Goal: Task Accomplishment & Management: Complete application form

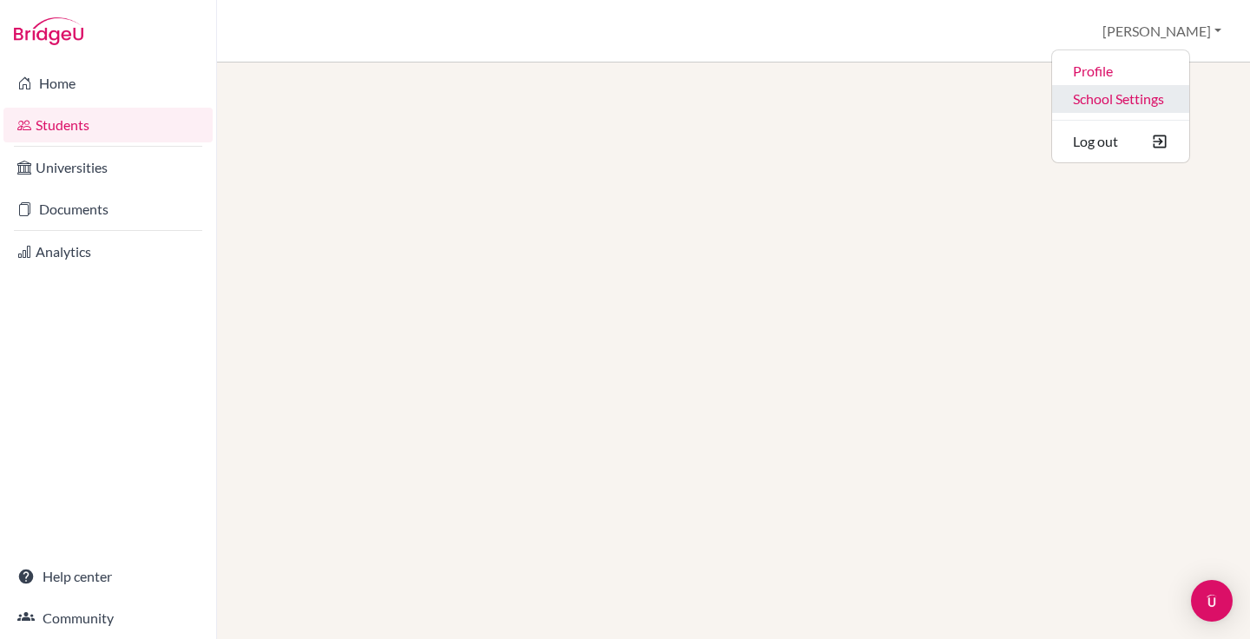
click at [1157, 98] on link "School Settings" at bounding box center [1120, 99] width 137 height 28
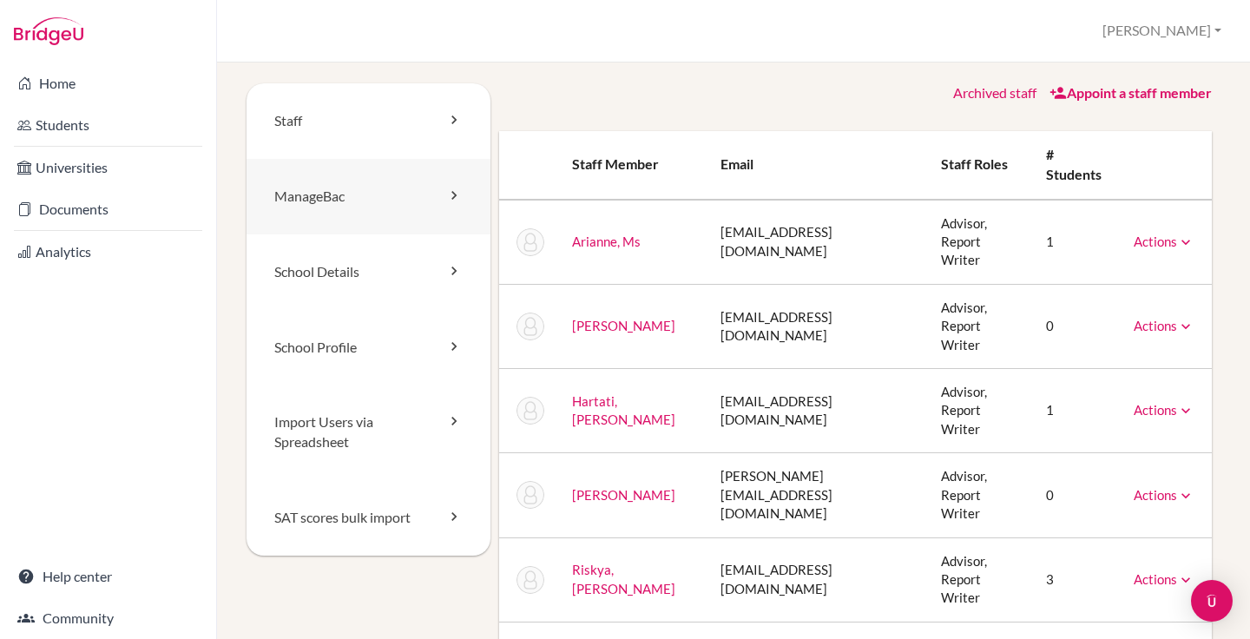
click at [416, 220] on link "ManageBac" at bounding box center [369, 197] width 244 height 76
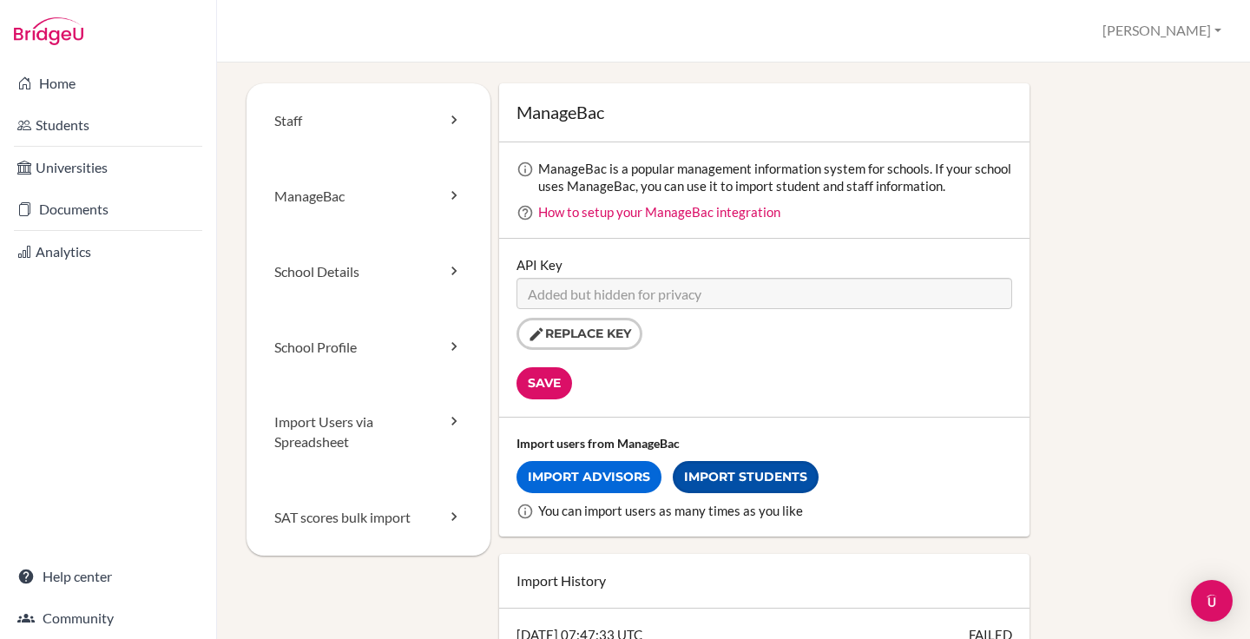
click at [753, 468] on link "Import Students" at bounding box center [746, 477] width 146 height 32
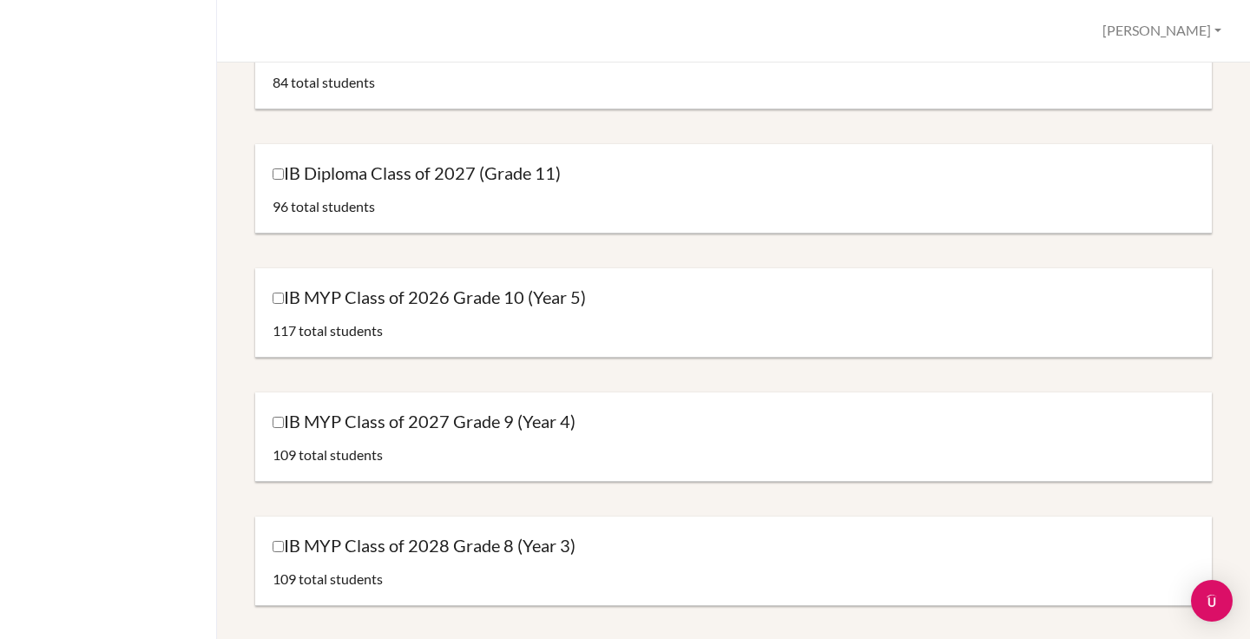
scroll to position [227, 0]
click at [438, 293] on label "IB MYP Class of 2026 Grade 10 (Year 5)" at bounding box center [429, 294] width 313 height 23
click at [284, 293] on input "IB MYP Class of 2026 Grade 10 (Year 5)" at bounding box center [278, 295] width 11 height 11
checkbox input "true"
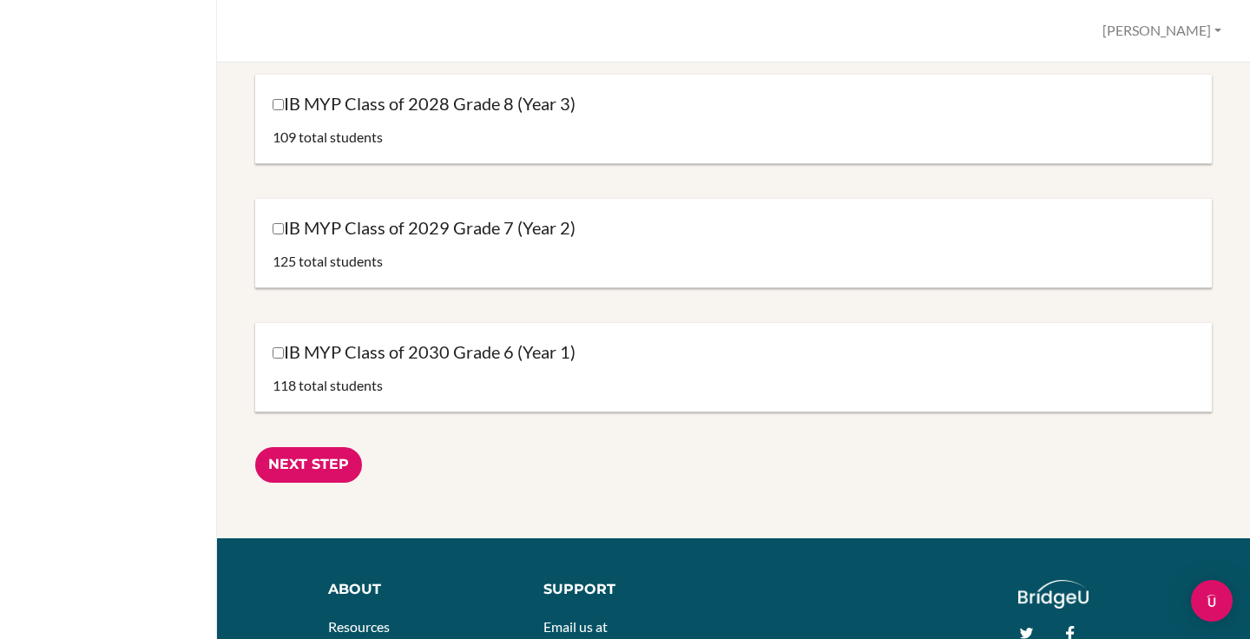
scroll to position [704, 0]
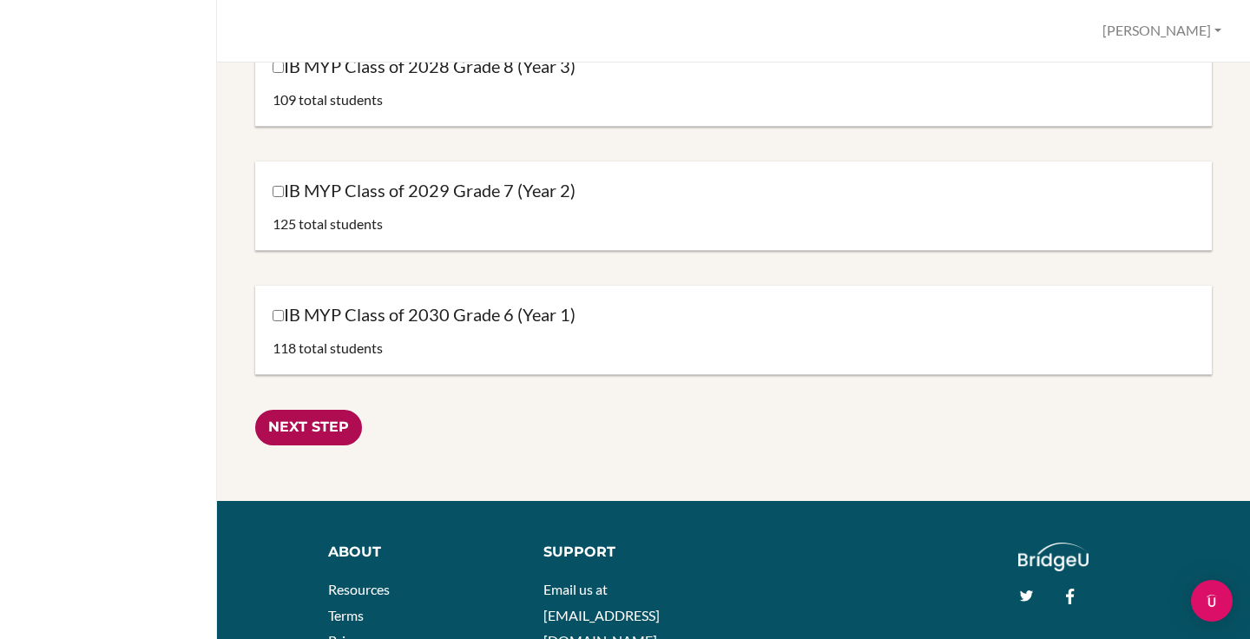
click at [302, 428] on input "Next Step" at bounding box center [308, 428] width 107 height 36
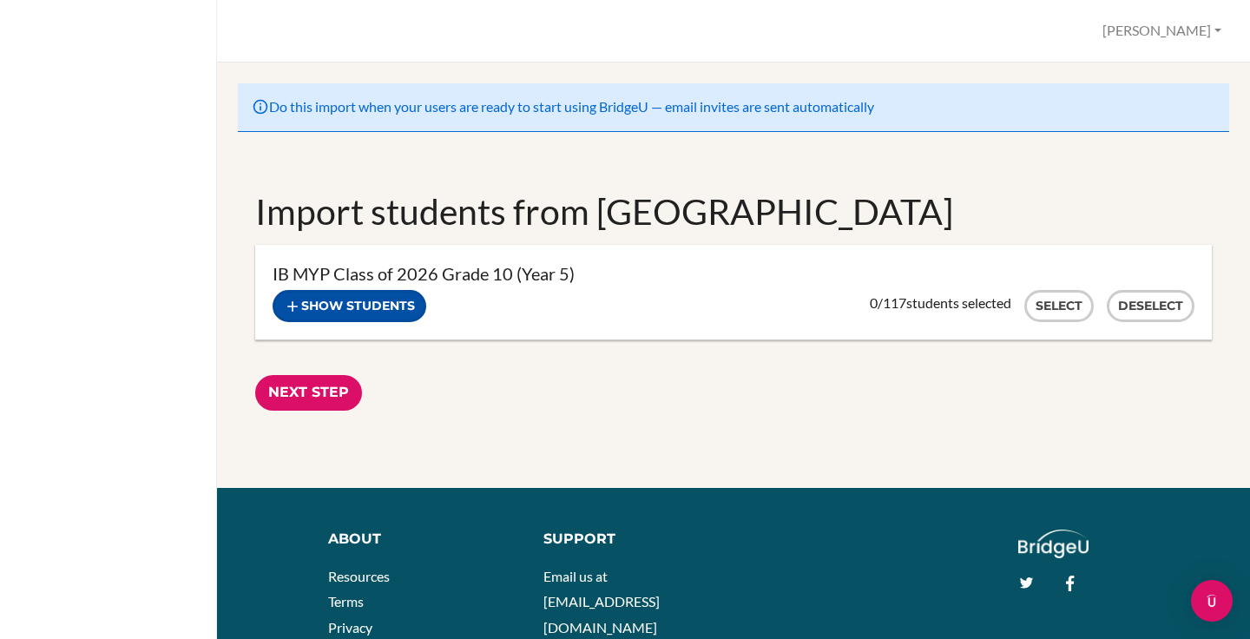
click at [360, 313] on button "Show students" at bounding box center [350, 306] width 154 height 32
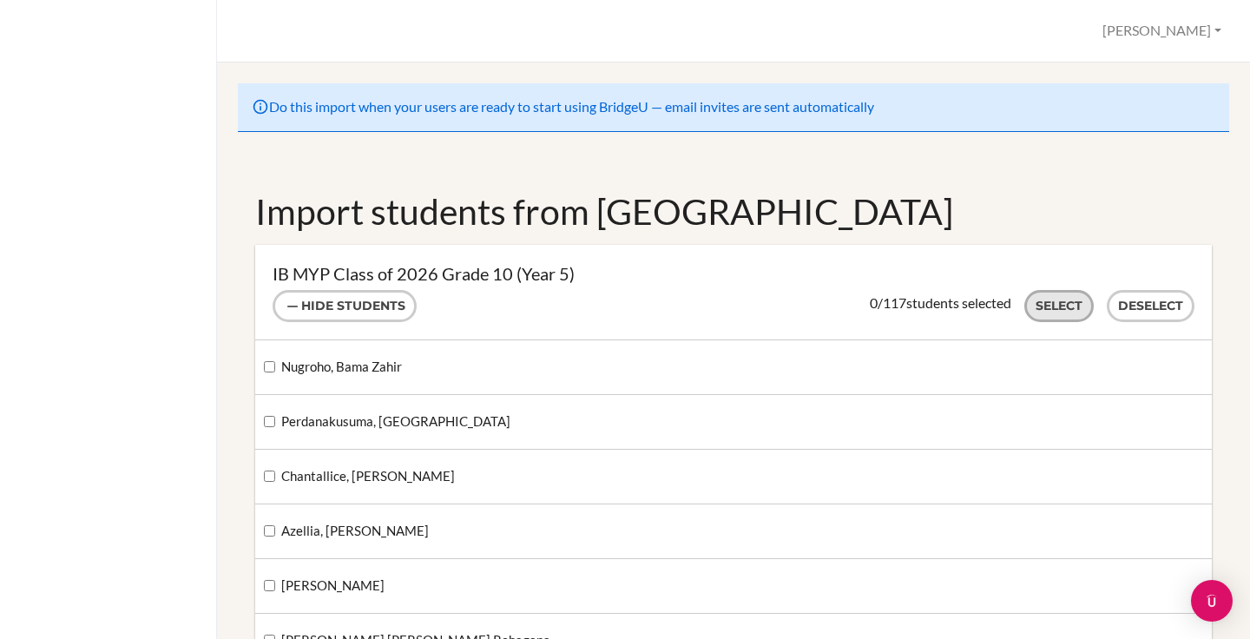
click at [1033, 309] on button "Select" at bounding box center [1058, 306] width 69 height 32
checkbox input "true"
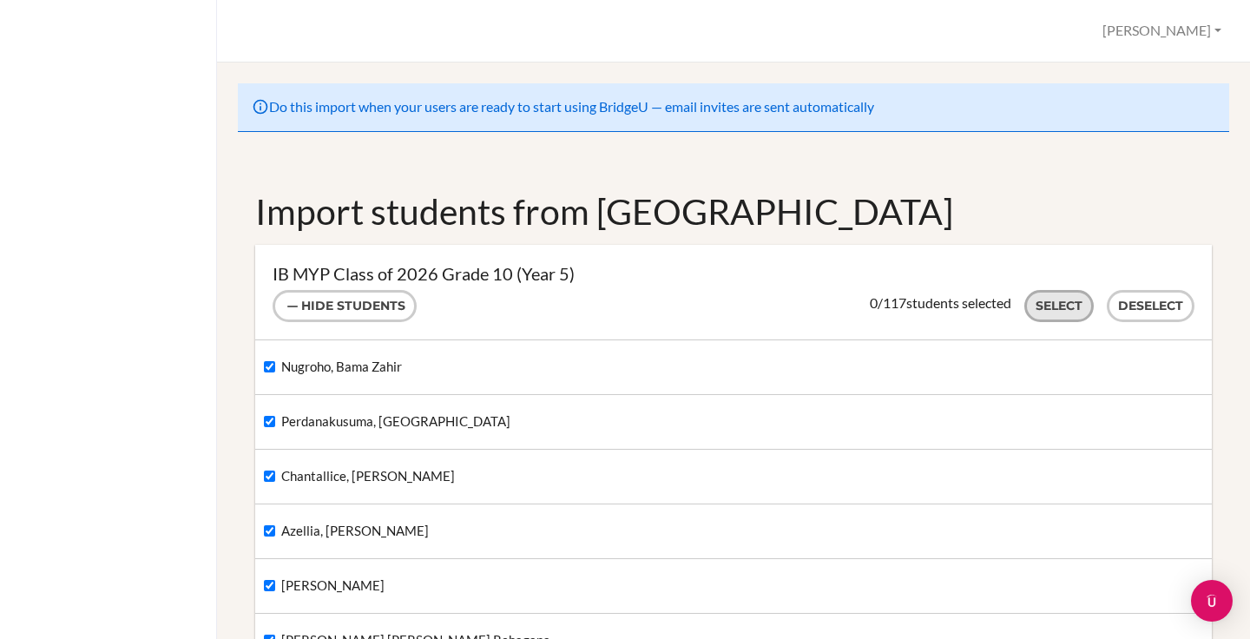
checkbox input "true"
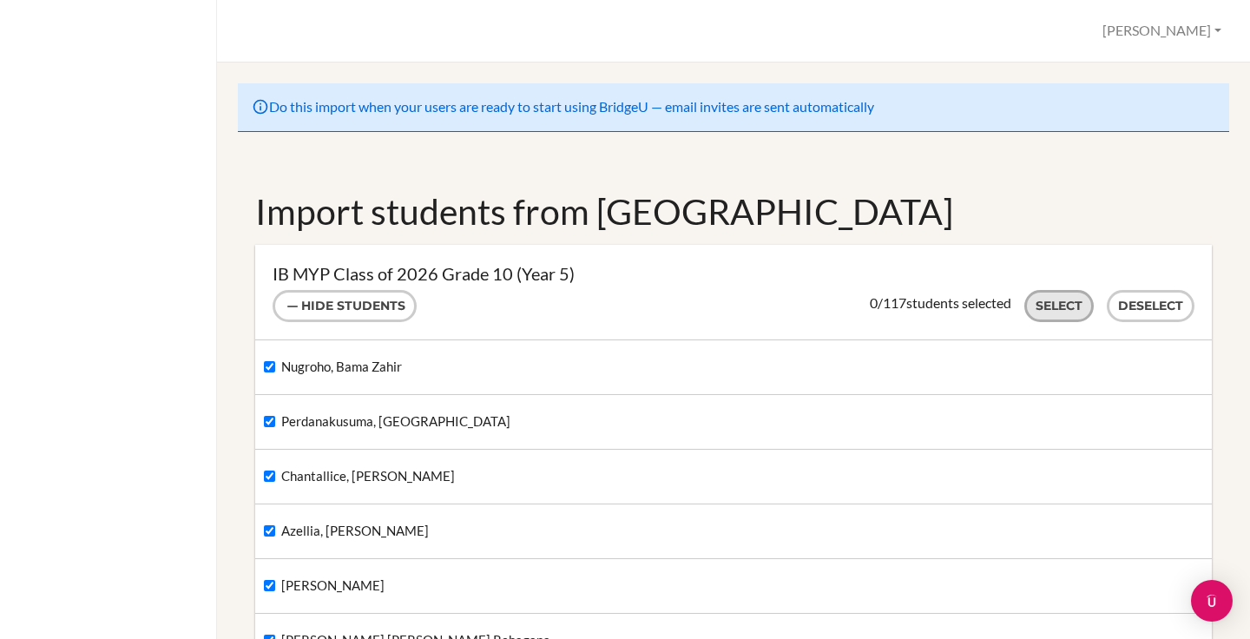
checkbox input "true"
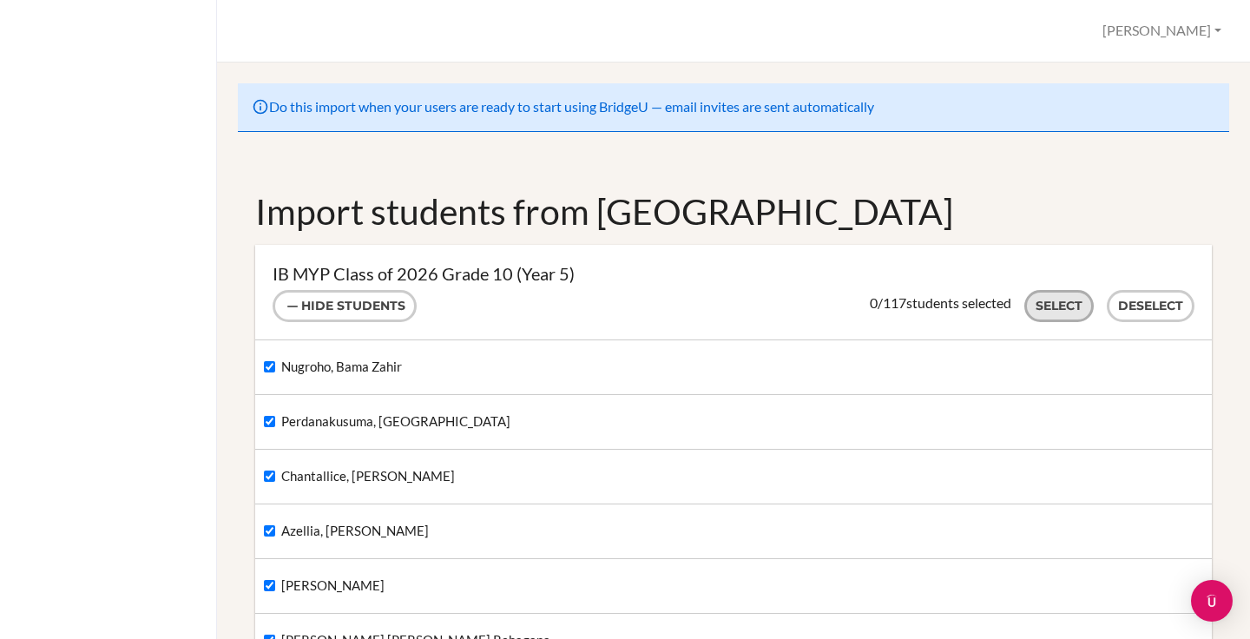
checkbox input "true"
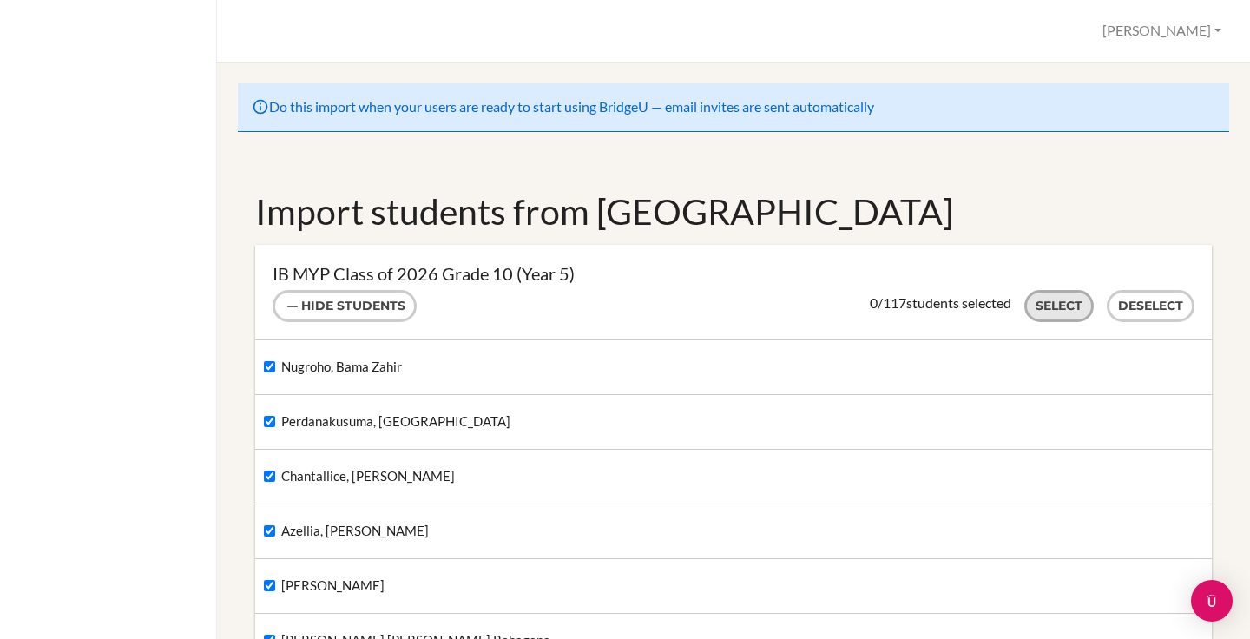
checkbox input "true"
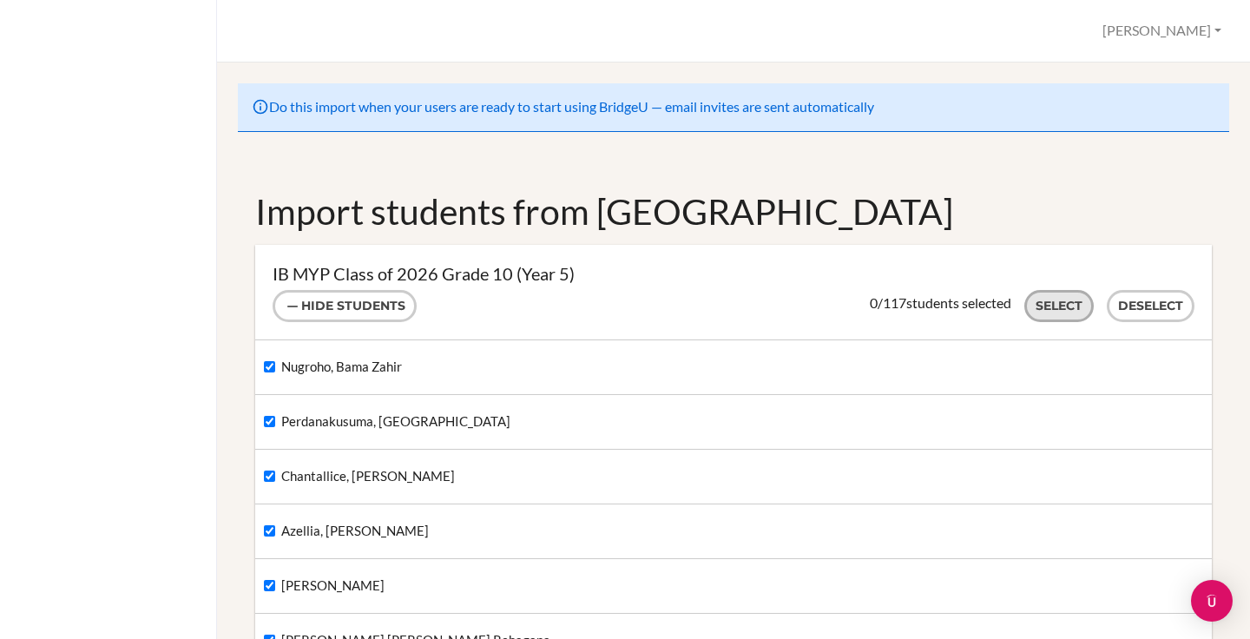
checkbox input "true"
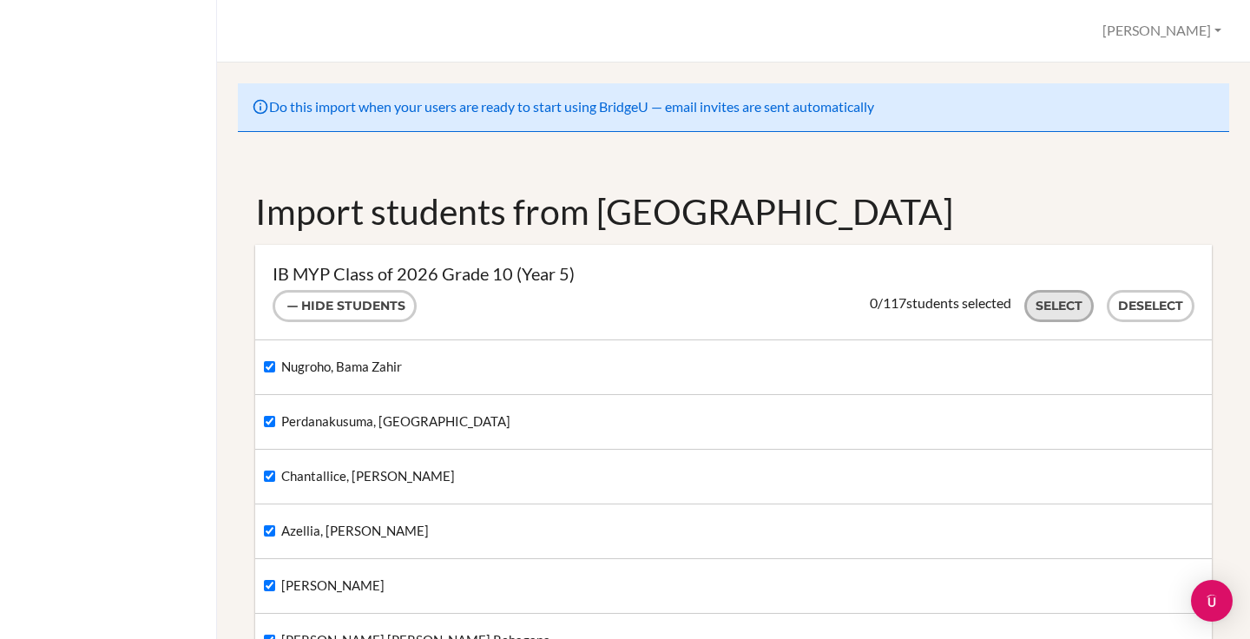
checkbox input "true"
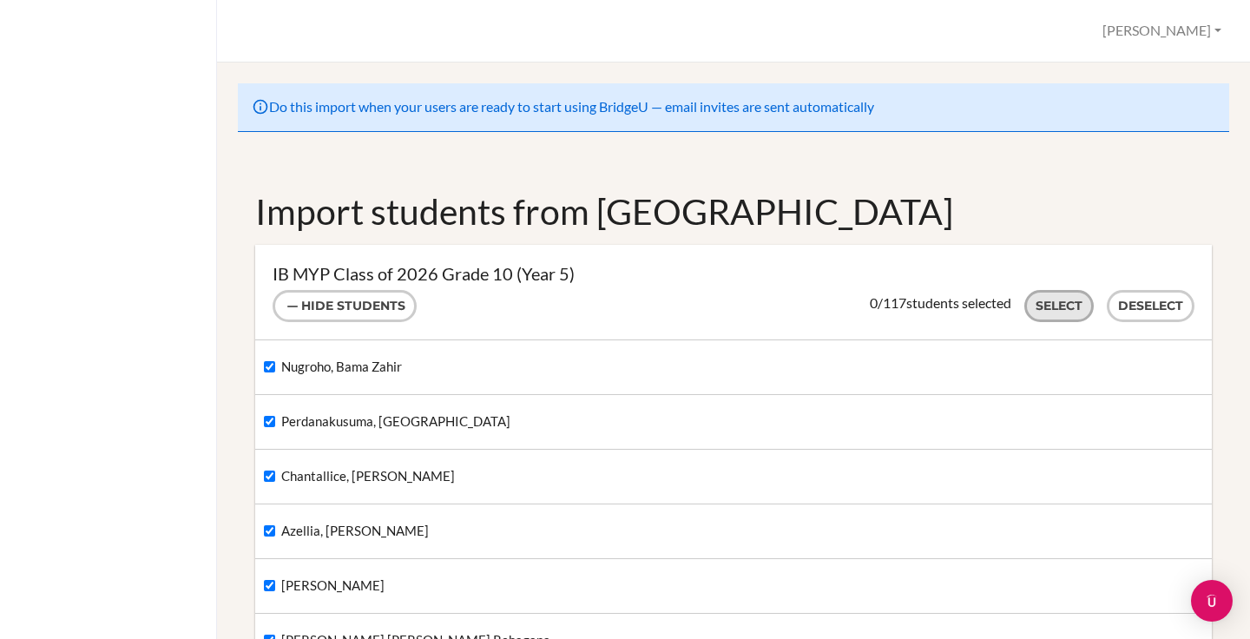
checkbox input "true"
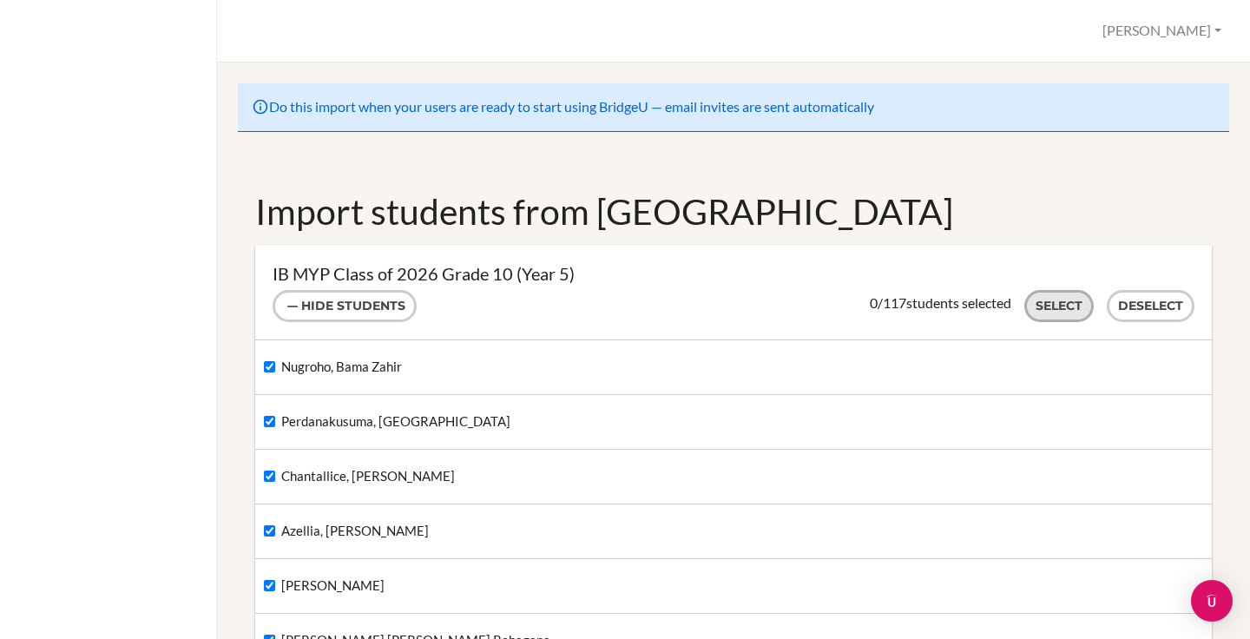
checkbox input "true"
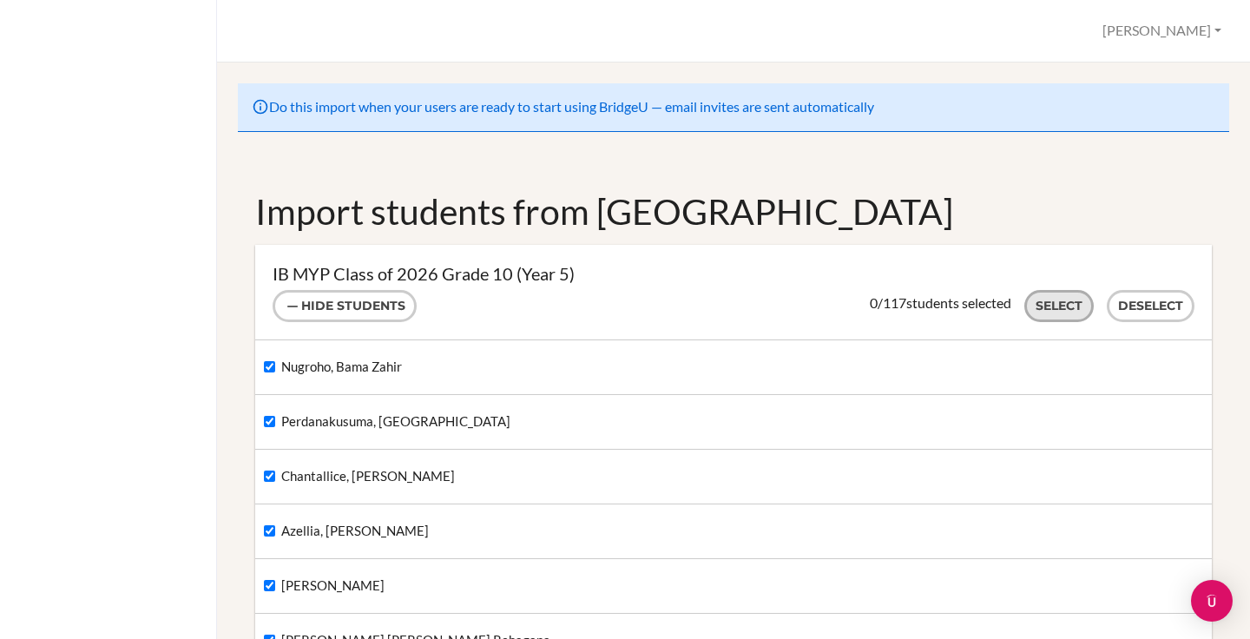
checkbox input "true"
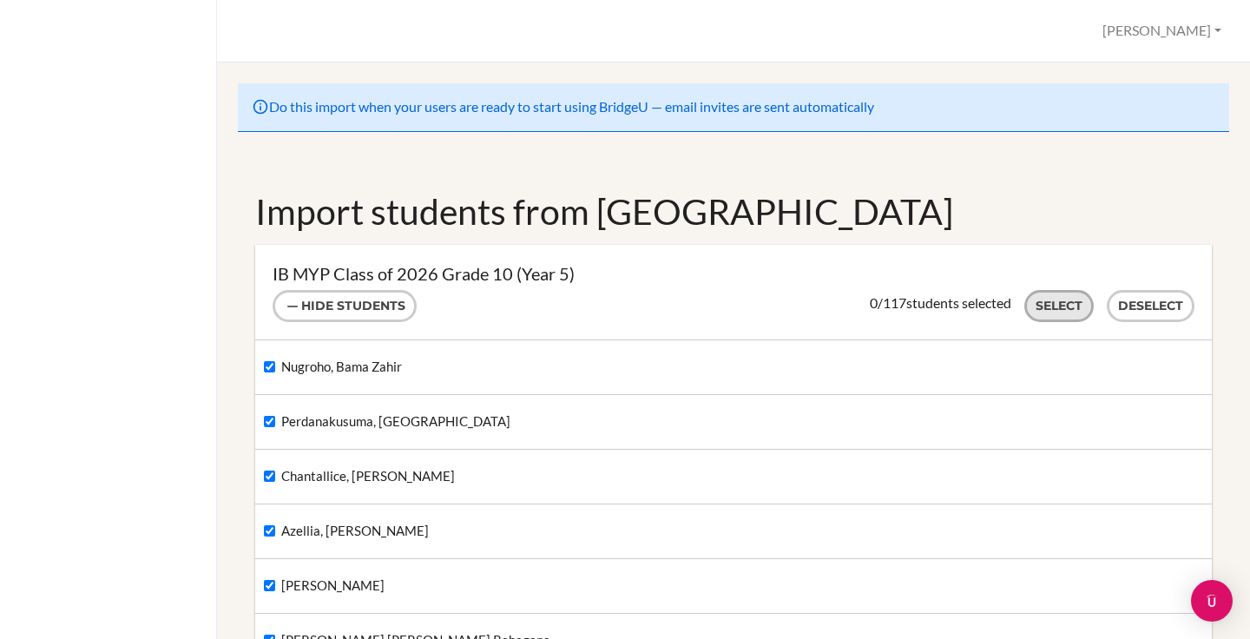
checkbox input "true"
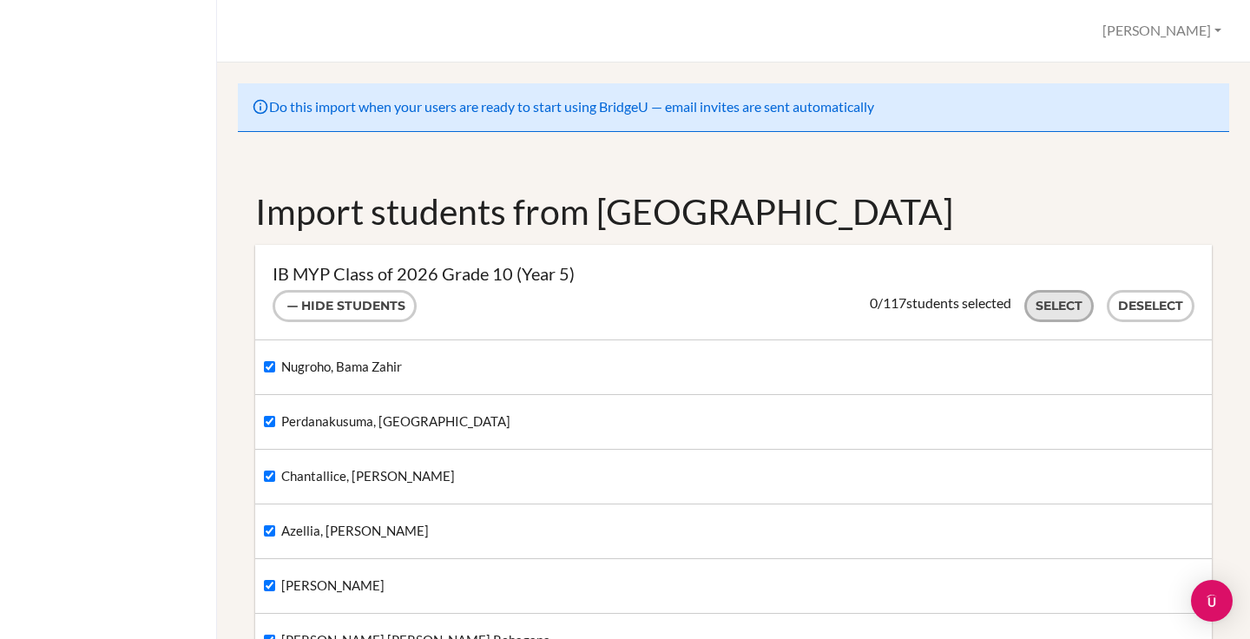
checkbox input "true"
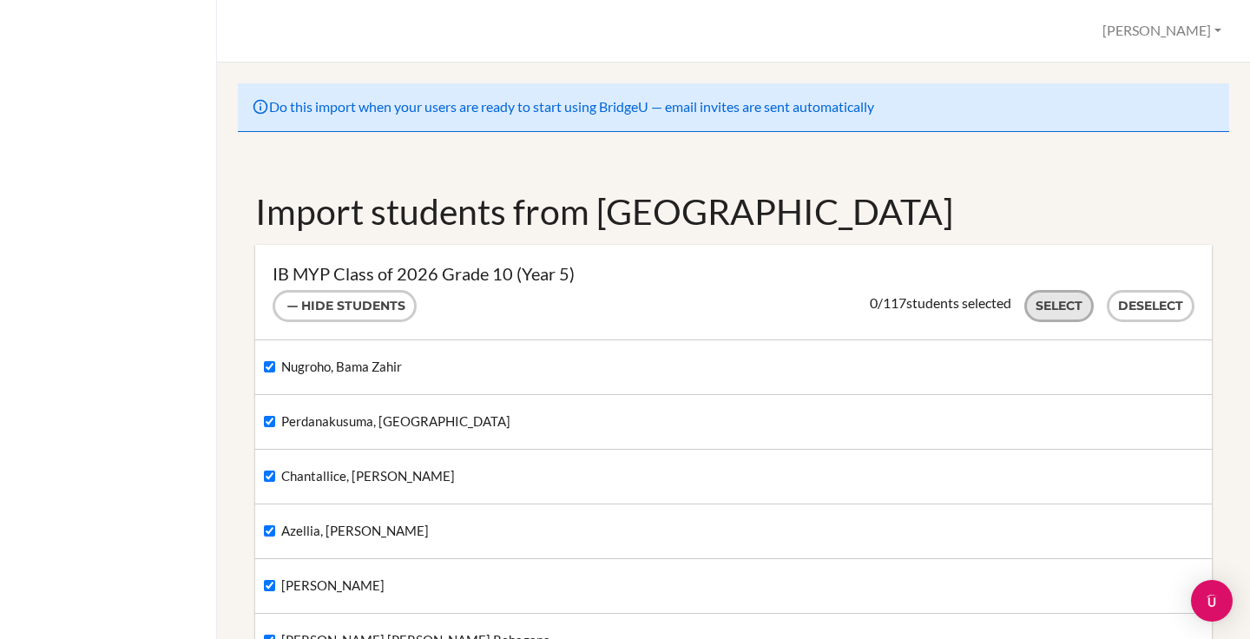
checkbox input "true"
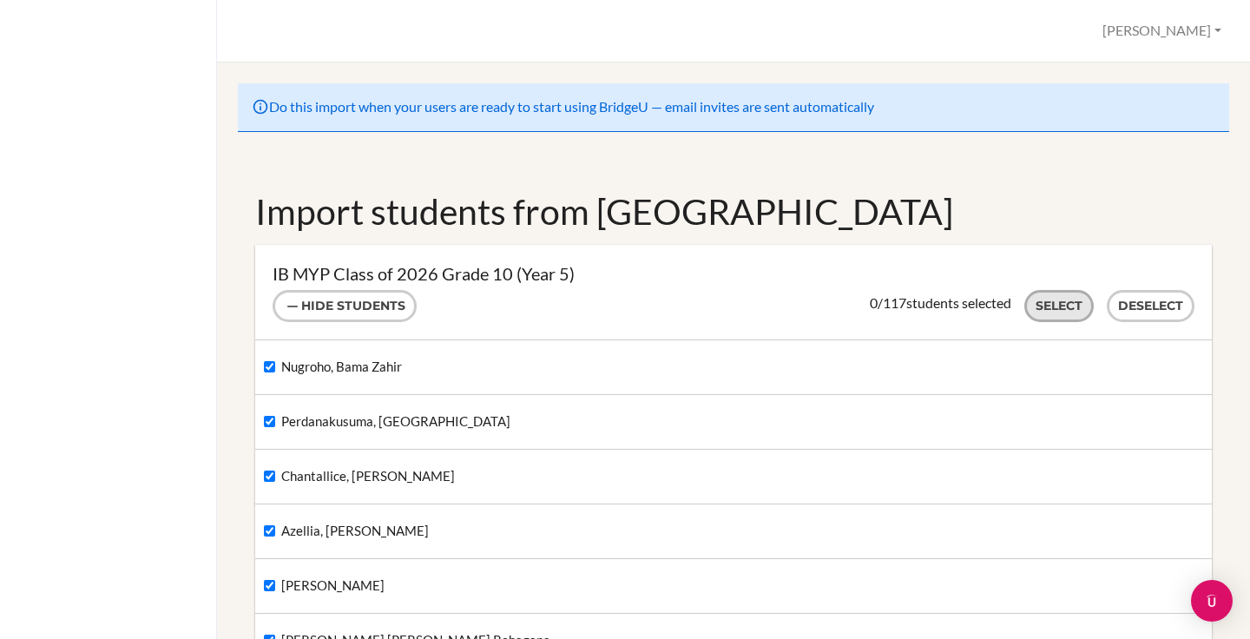
checkbox input "true"
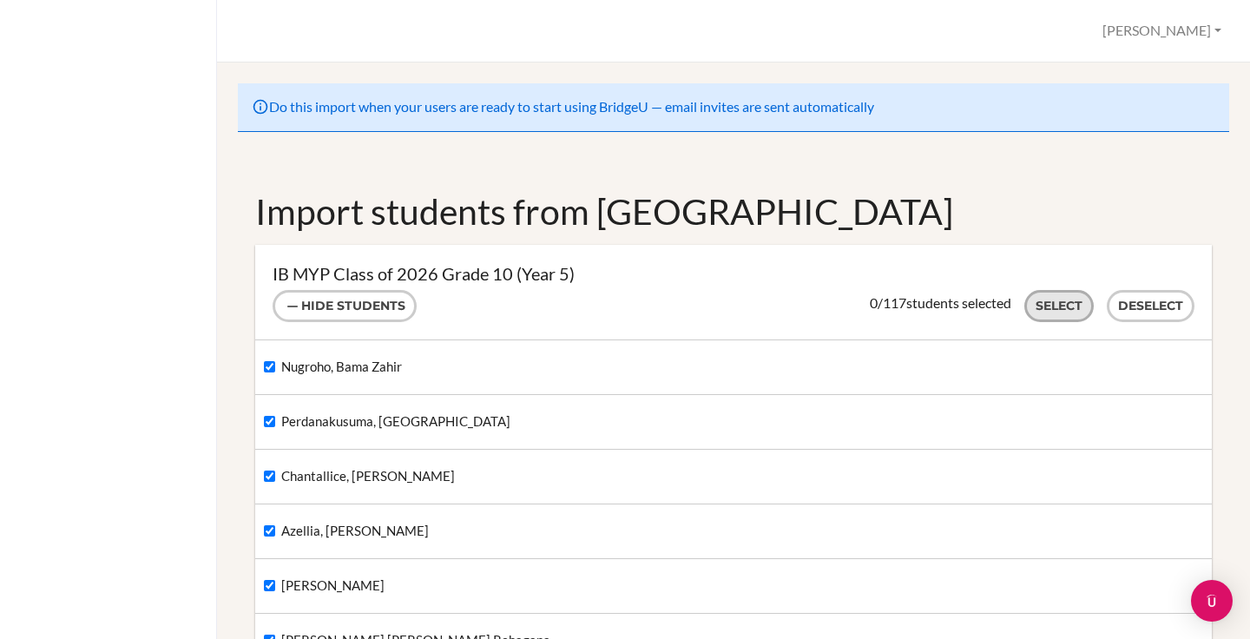
checkbox input "true"
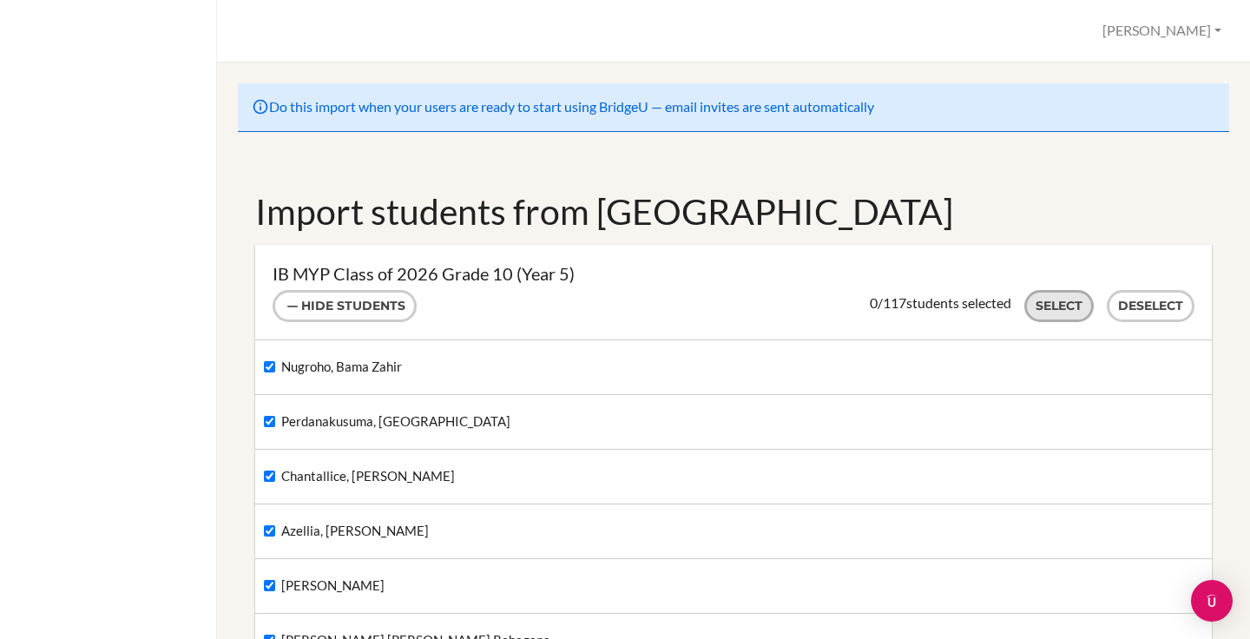
checkbox input "true"
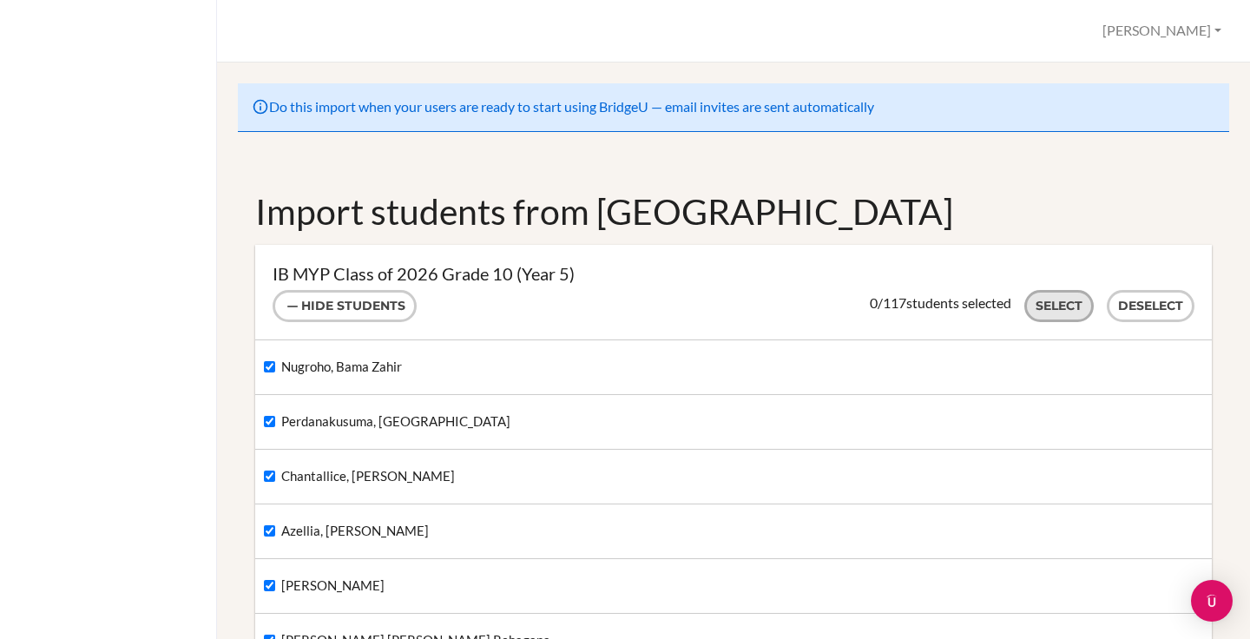
checkbox input "true"
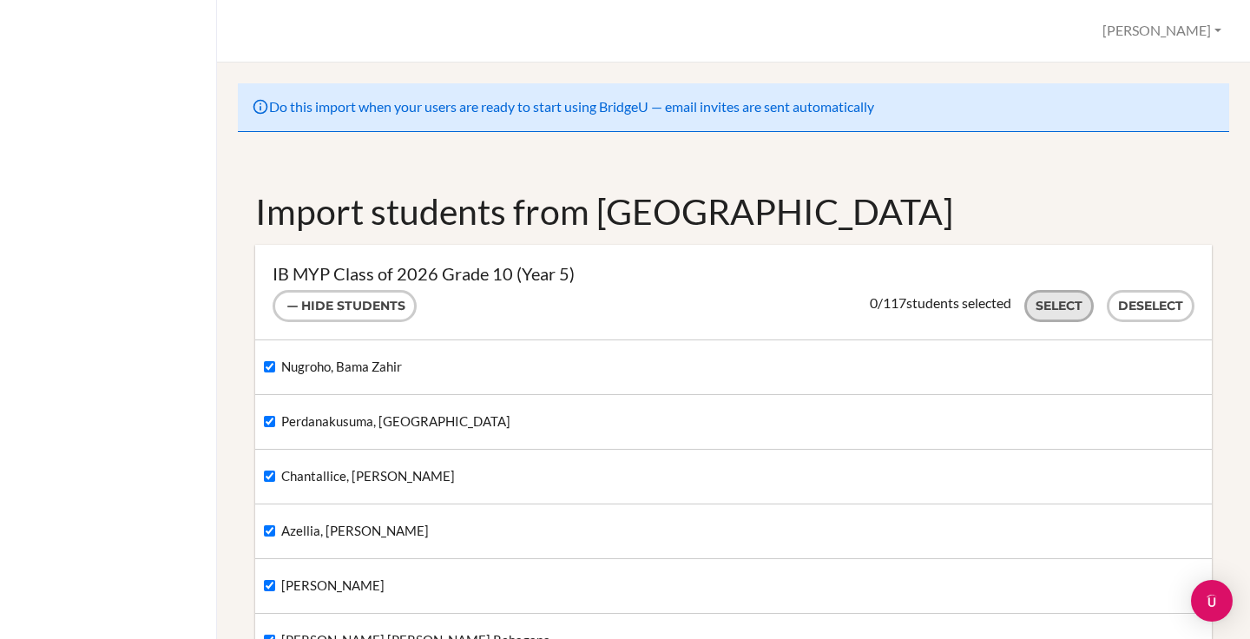
checkbox input "true"
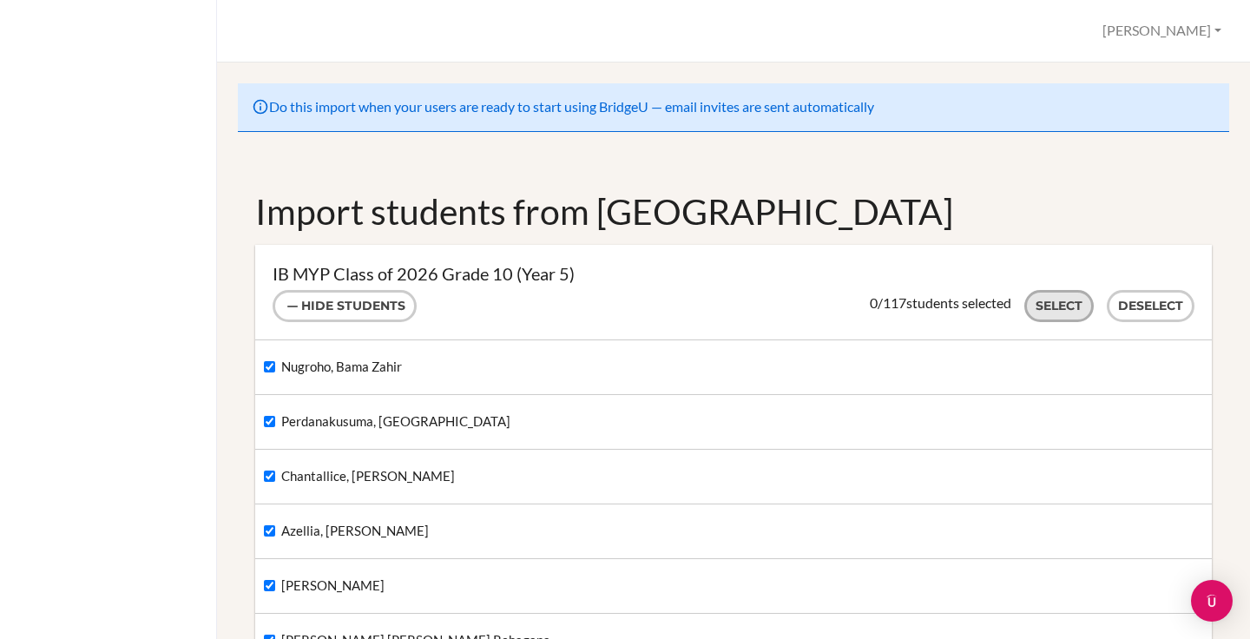
checkbox input "true"
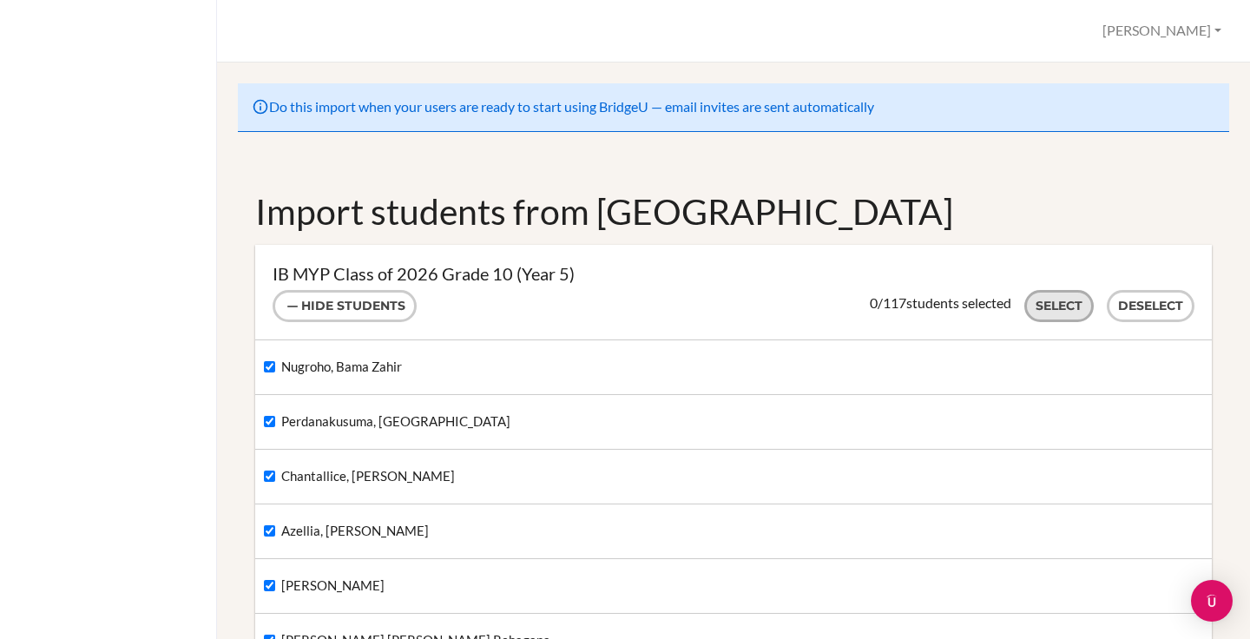
checkbox input "true"
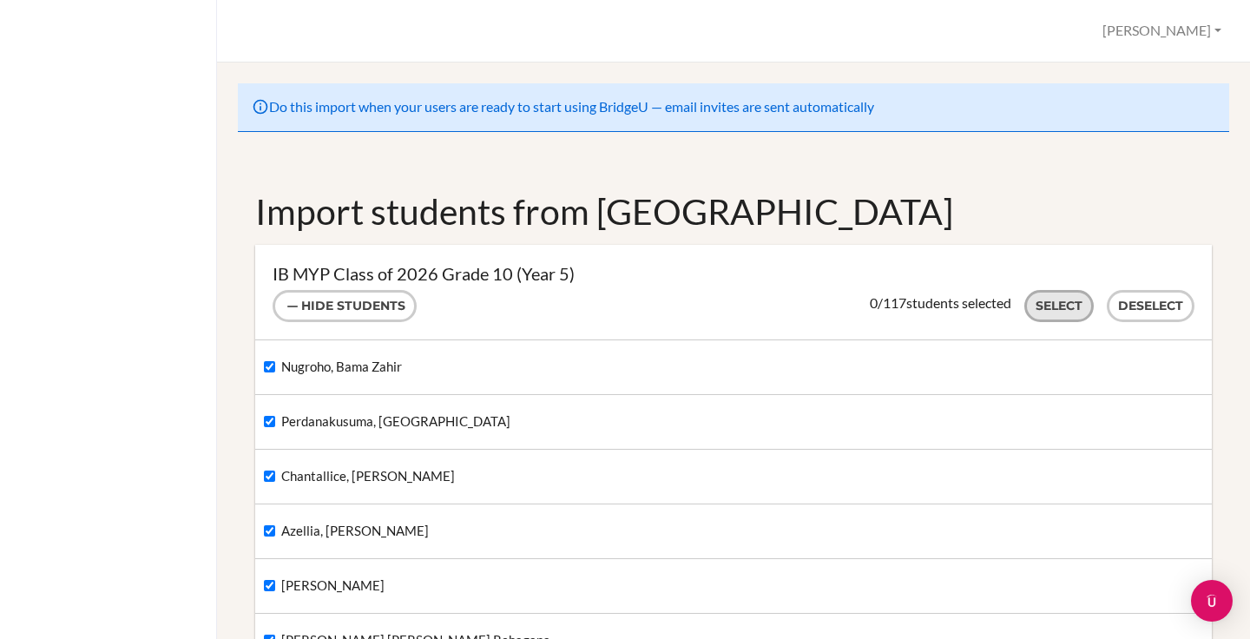
checkbox input "true"
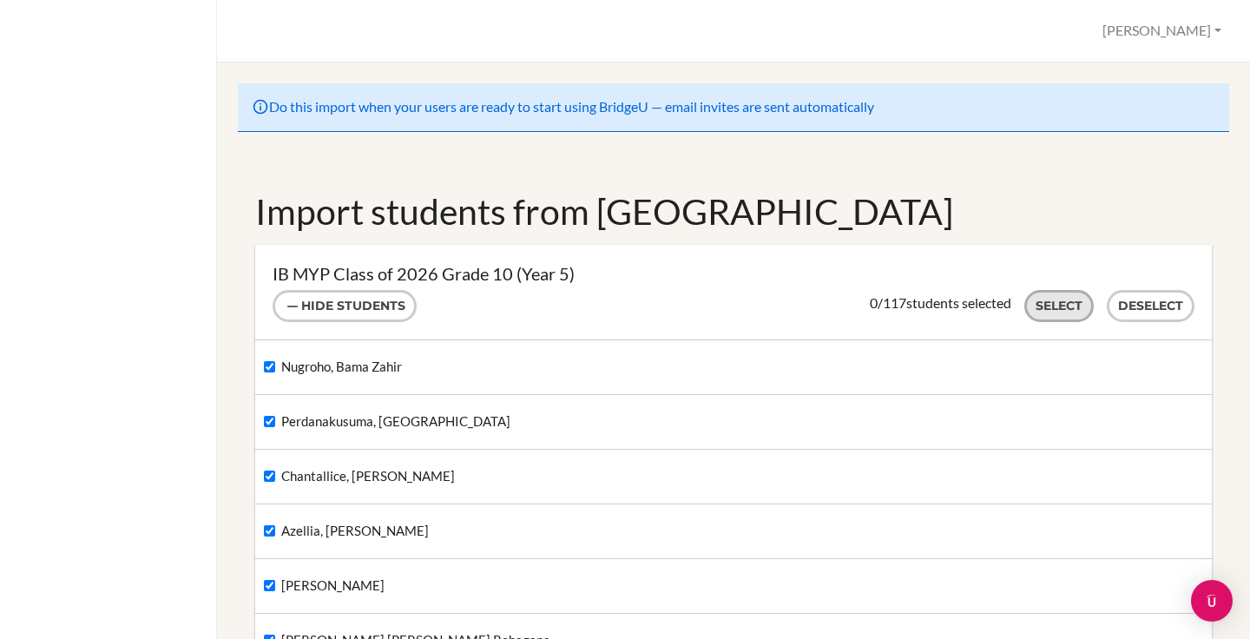
checkbox input "true"
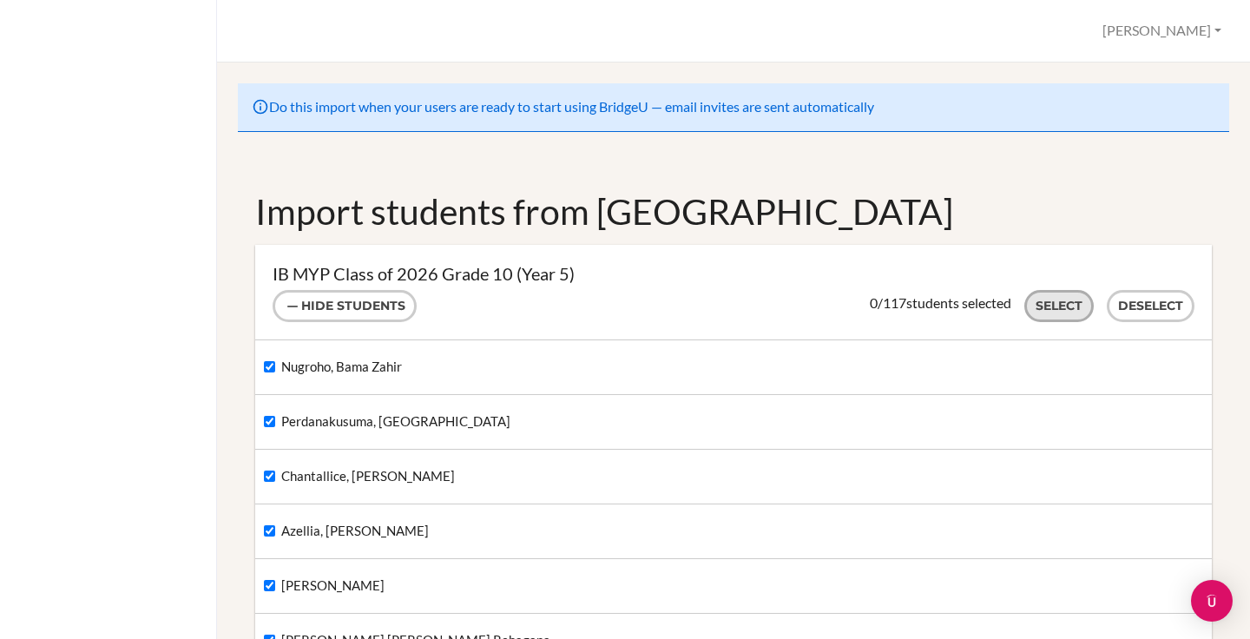
checkbox input "true"
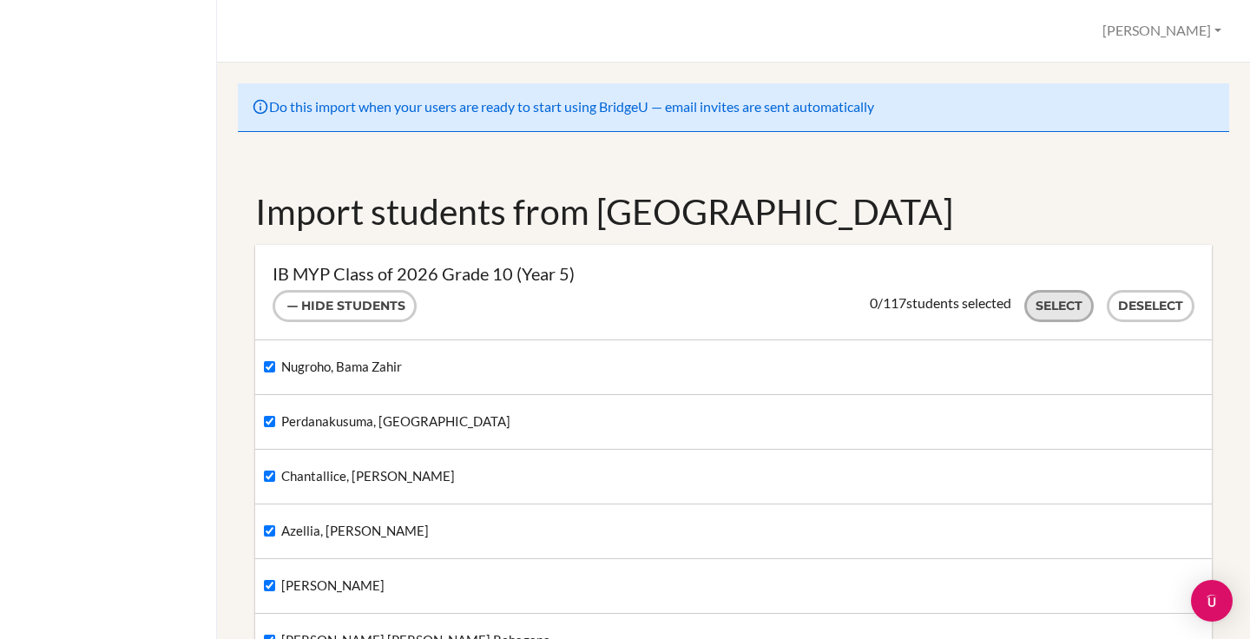
checkbox input "true"
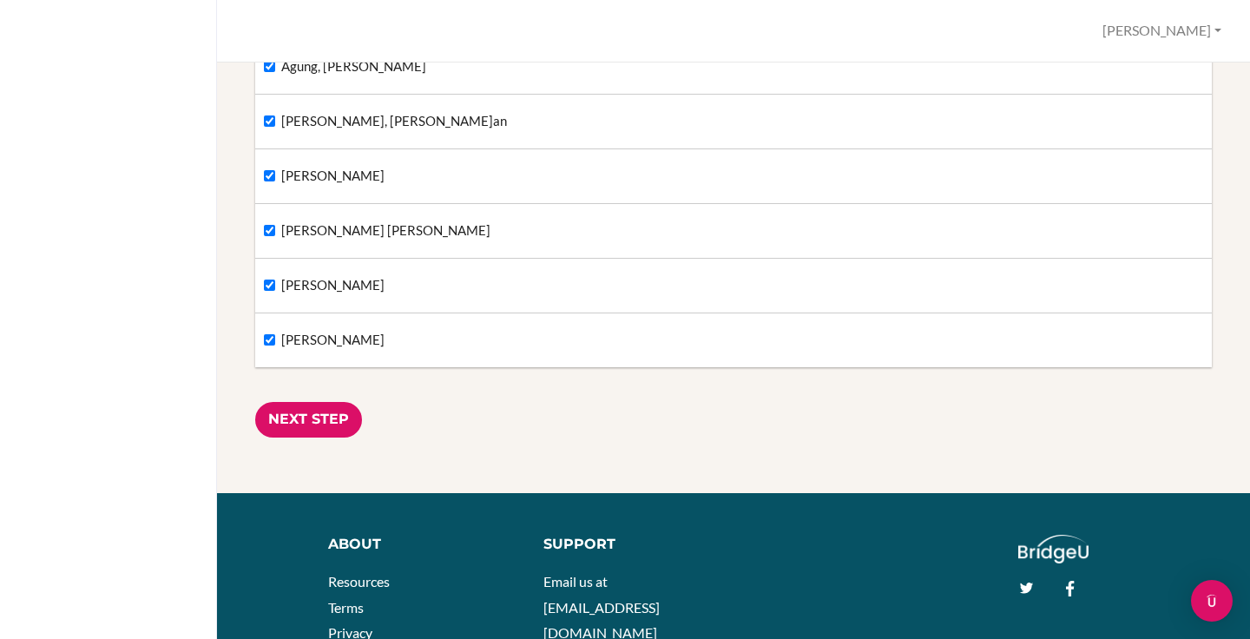
scroll to position [6510, 0]
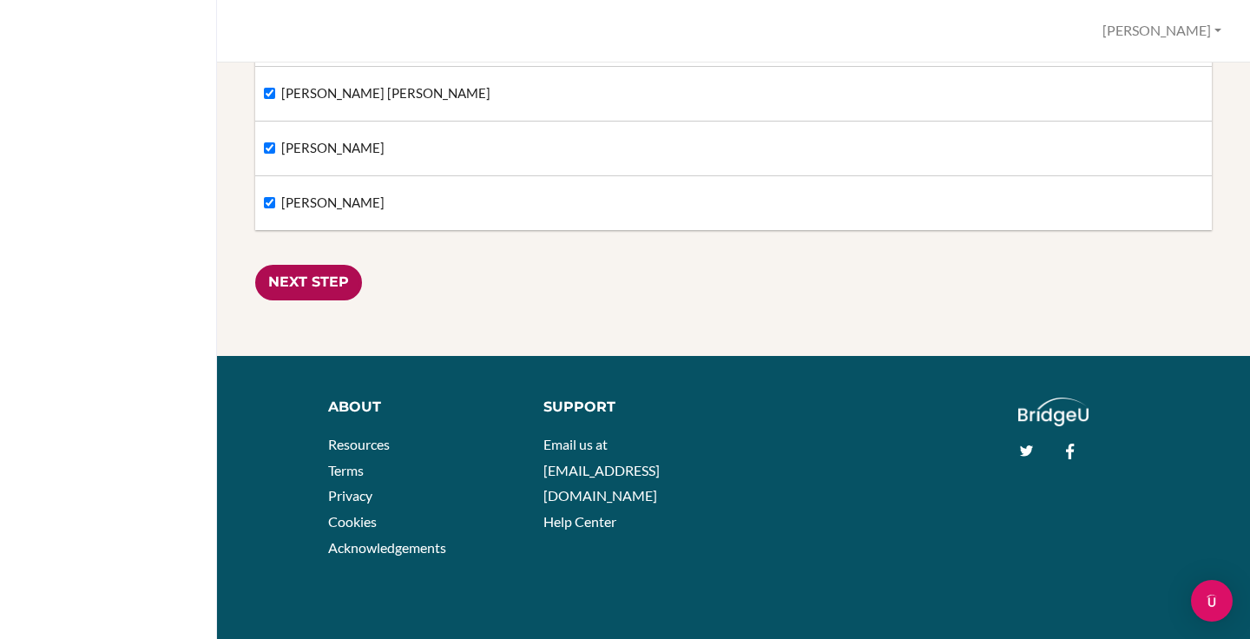
click at [279, 274] on input "Next Step" at bounding box center [308, 283] width 107 height 36
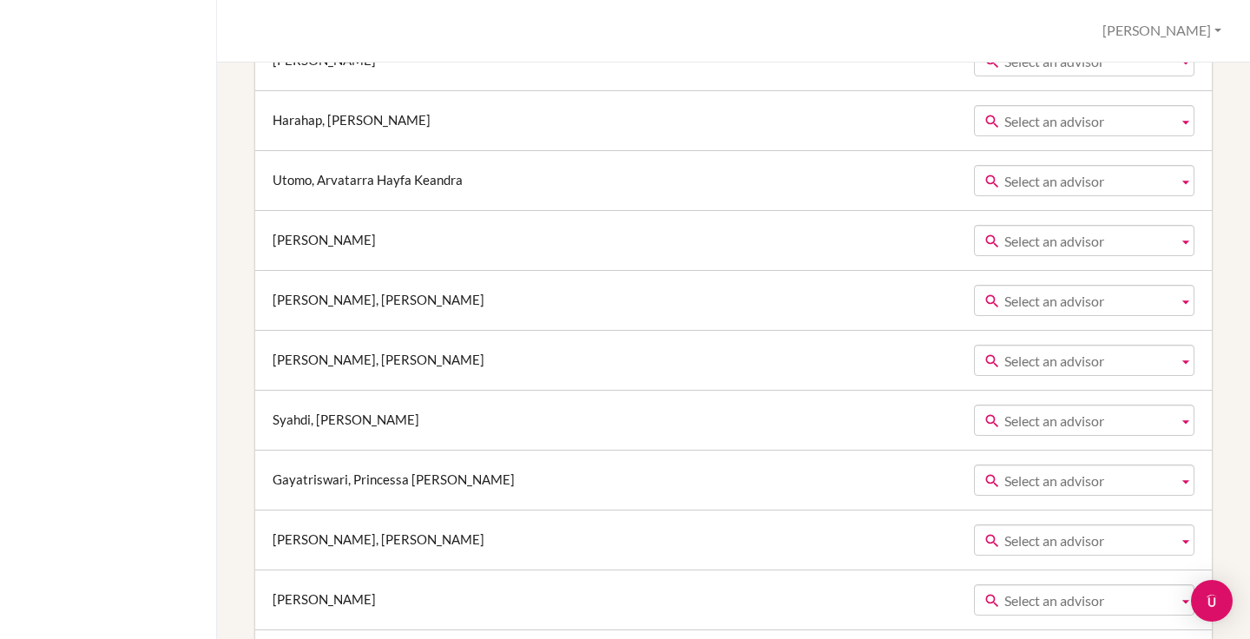
scroll to position [7220, 0]
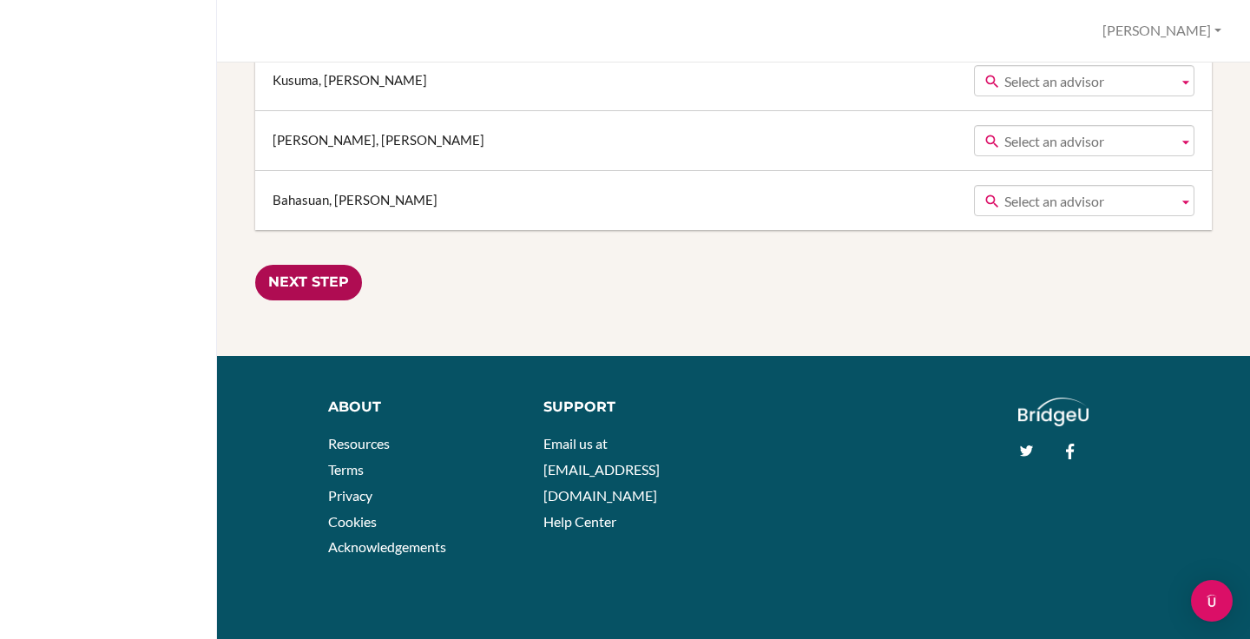
click at [311, 287] on input "Next Step" at bounding box center [308, 283] width 107 height 36
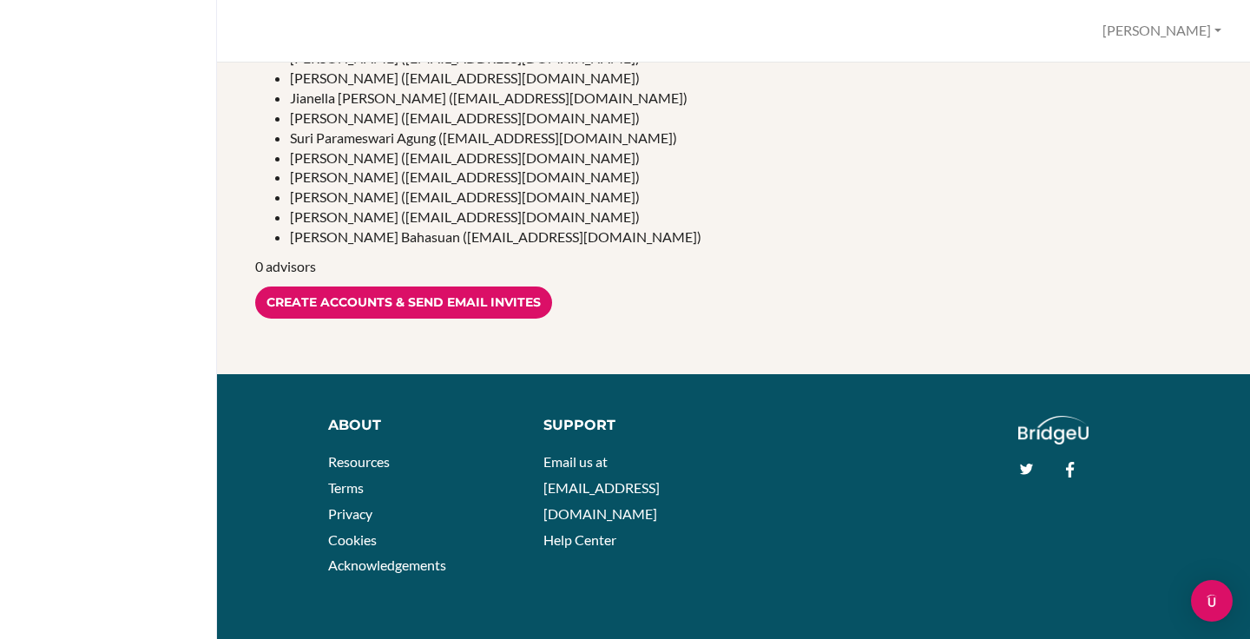
scroll to position [2384, 0]
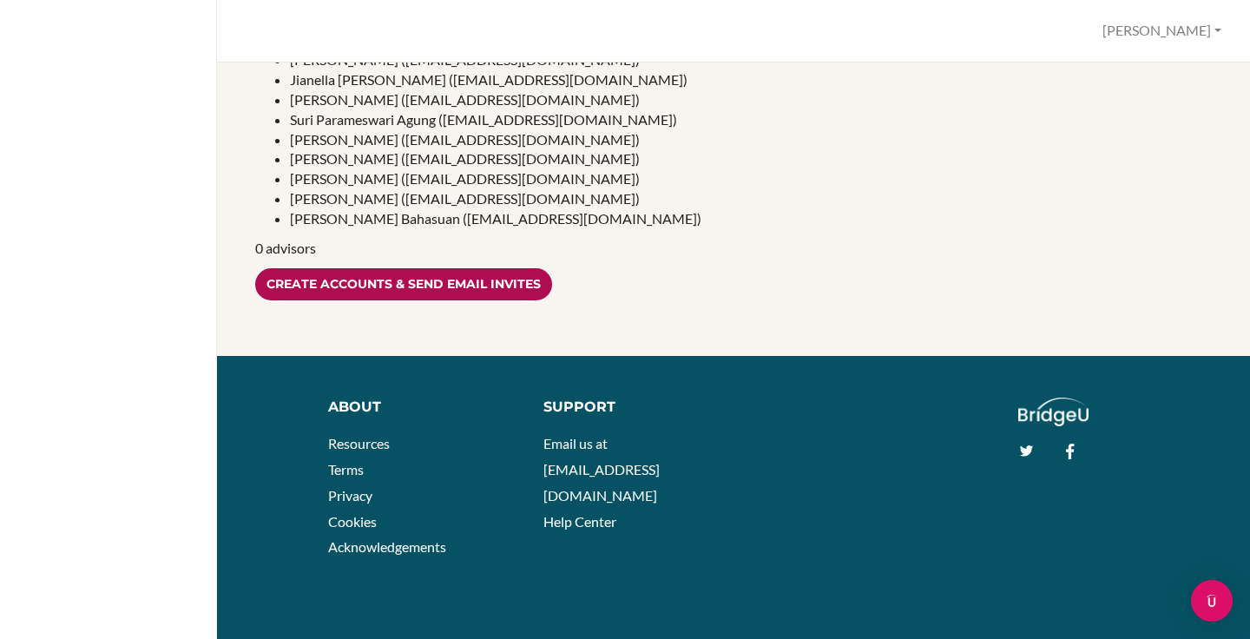
click at [410, 290] on input "Create accounts & send email invites" at bounding box center [403, 284] width 297 height 32
